Goal: Task Accomplishment & Management: Use online tool/utility

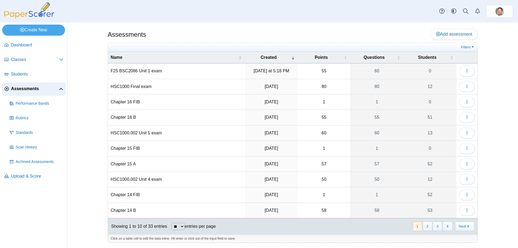
click at [136, 67] on td "F25 BSC2086 Unit 1 exam" at bounding box center [176, 70] width 137 height 15
click at [473, 71] on button "button" at bounding box center [467, 71] width 16 height 11
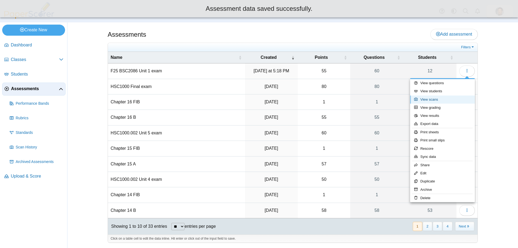
click at [434, 101] on link "View scans" at bounding box center [442, 100] width 65 height 8
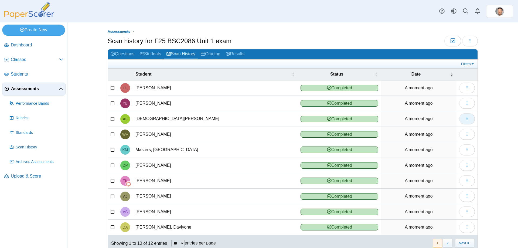
click at [465, 118] on icon "button" at bounding box center [467, 118] width 4 height 4
click at [210, 53] on link "Grading" at bounding box center [210, 54] width 25 height 10
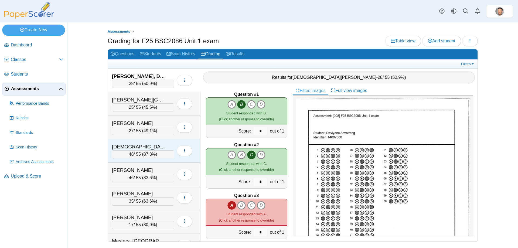
click at [139, 157] on div "48 / 55 ( 87.3% )" at bounding box center [143, 154] width 62 height 8
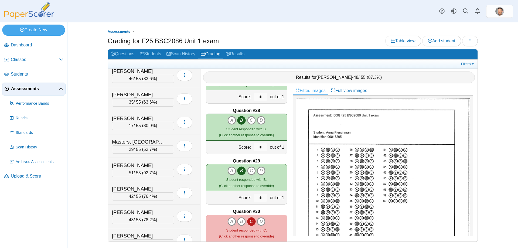
scroll to position [105, 0]
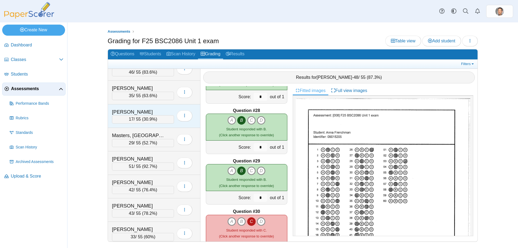
click at [149, 118] on span "30.9%" at bounding box center [150, 119] width 12 height 5
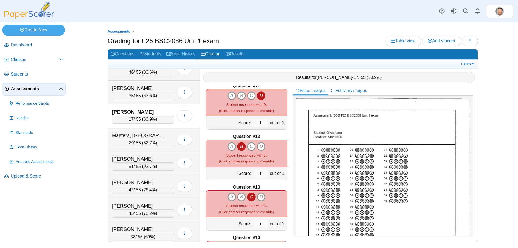
scroll to position [475, 0]
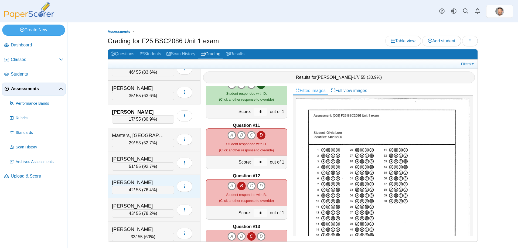
click at [168, 188] on div "42 / 55 ( 76.4% )" at bounding box center [143, 190] width 62 height 8
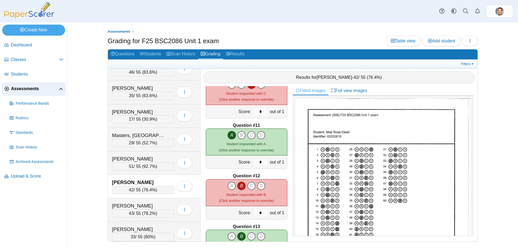
scroll to position [109, 0]
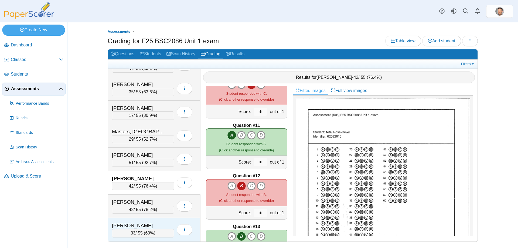
click at [154, 234] on span "60%" at bounding box center [149, 233] width 9 height 5
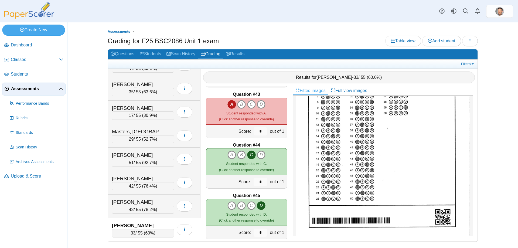
scroll to position [2132, 0]
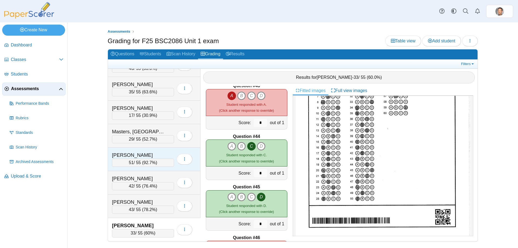
click at [164, 163] on div "51 / 55 ( 92.7% )" at bounding box center [143, 163] width 62 height 8
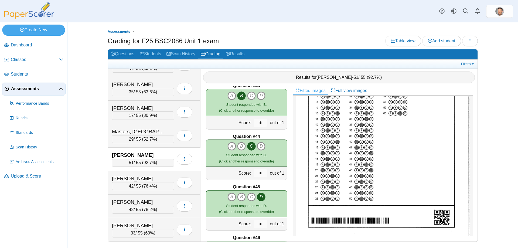
scroll to position [0, 0]
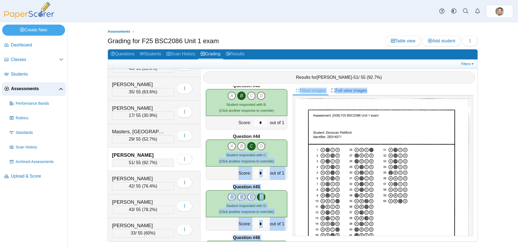
drag, startPoint x: 292, startPoint y: 195, endPoint x: 287, endPoint y: 142, distance: 52.9
click at [287, 142] on div "Question #1 A B C D Score: *" at bounding box center [338, 163] width 277 height 155
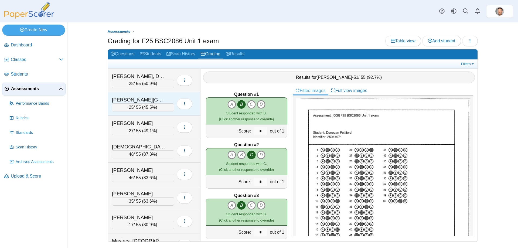
click at [156, 108] on div "25 / 55 ( 45.5% )" at bounding box center [143, 107] width 62 height 8
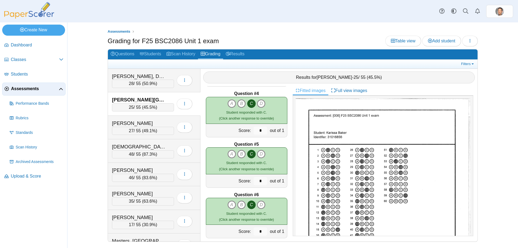
scroll to position [322, 0]
